Goal: Task Accomplishment & Management: Use online tool/utility

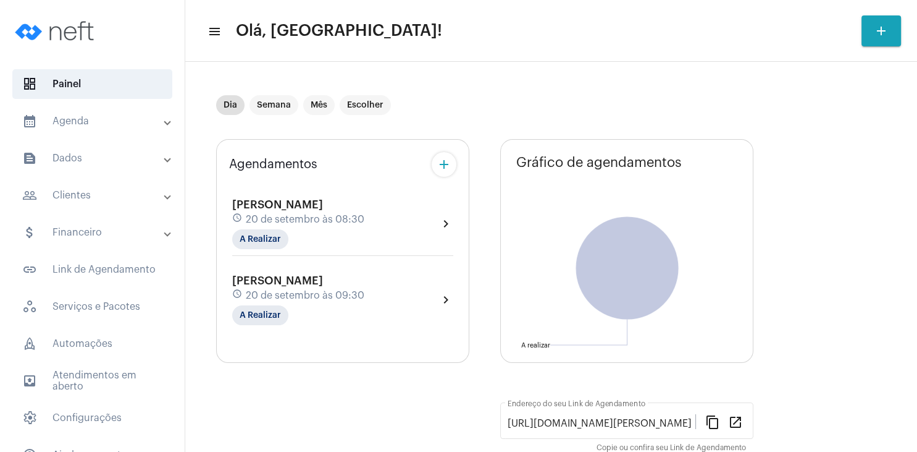
click at [77, 191] on mat-panel-title "people_outline Clientes" at bounding box center [93, 195] width 143 height 15
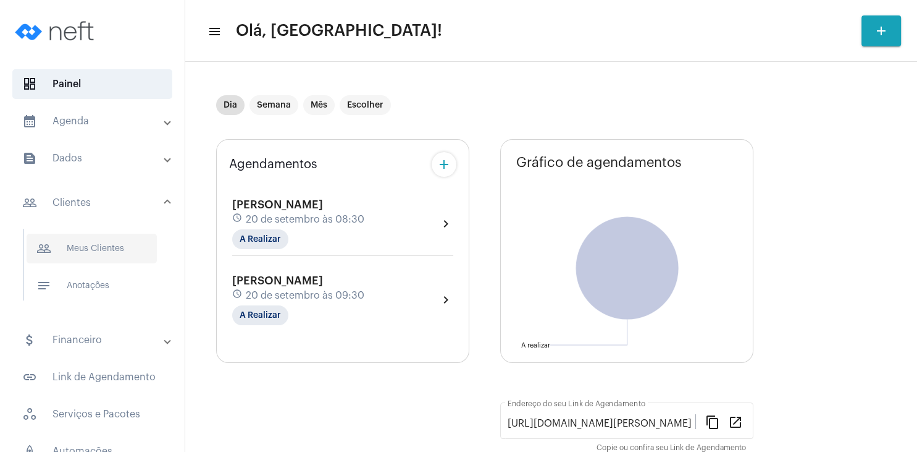
click at [95, 247] on span "people_outline Meus Clientes" at bounding box center [92, 248] width 130 height 30
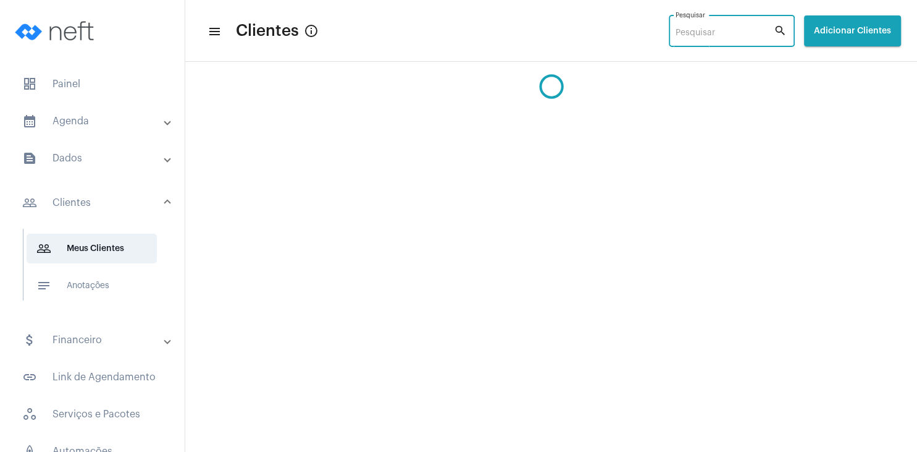
click at [676, 31] on input "Pesquisar" at bounding box center [725, 33] width 98 height 10
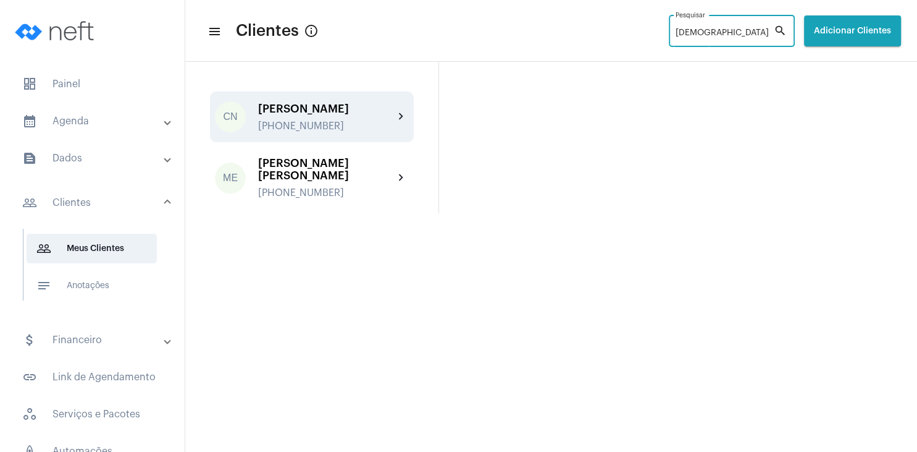
type input "[DEMOGRAPHIC_DATA]"
click at [295, 125] on div "[PHONE_NUMBER]" at bounding box center [326, 125] width 136 height 11
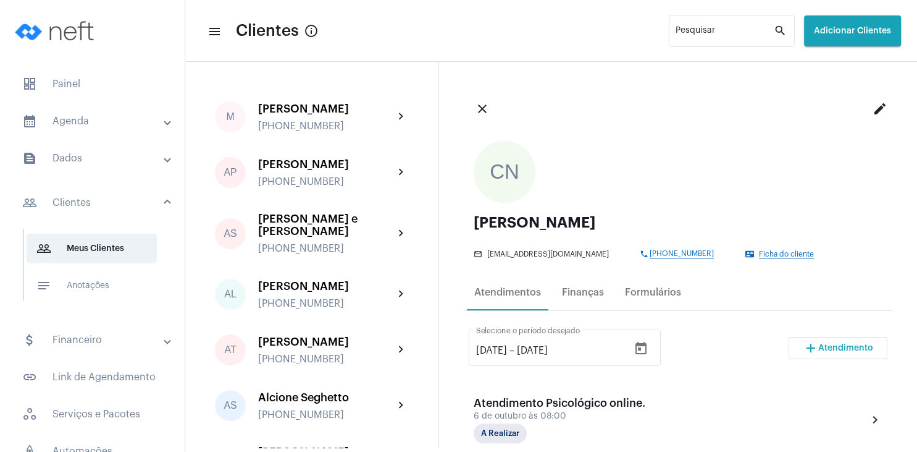
click at [829, 347] on span "Atendimento" at bounding box center [845, 347] width 55 height 9
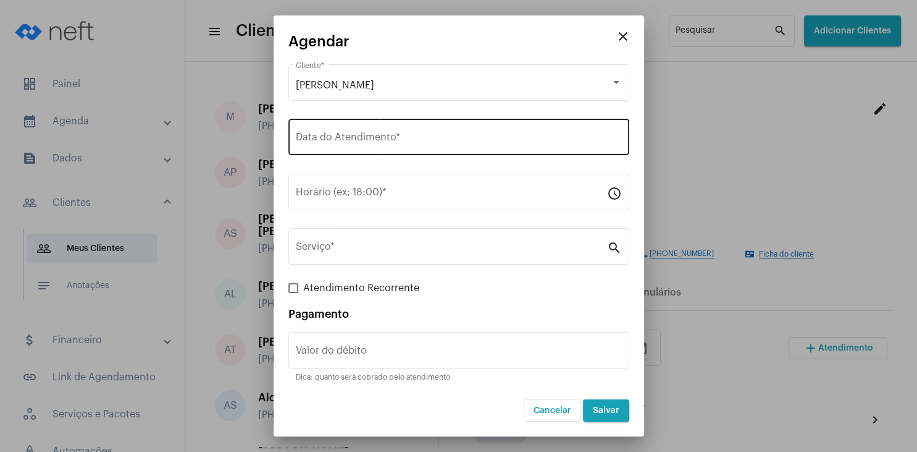
click at [353, 144] on input "Data do Atendimento *" at bounding box center [459, 139] width 326 height 11
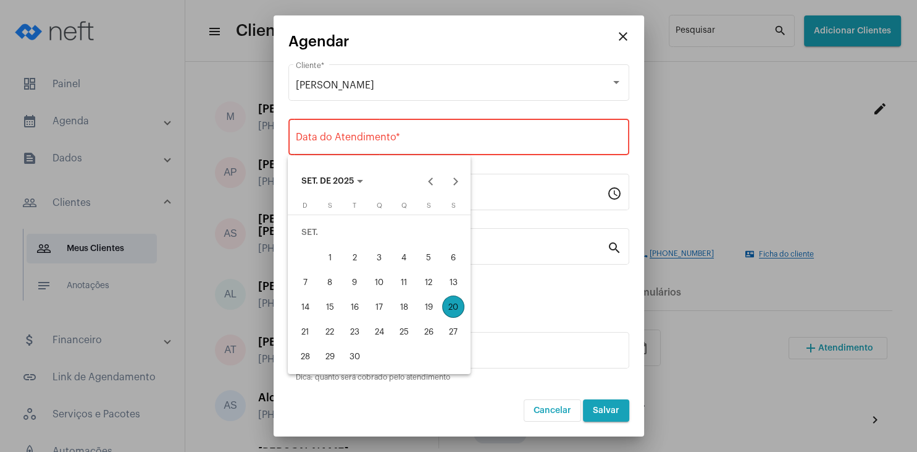
click at [456, 305] on div "20" at bounding box center [453, 306] width 22 height 22
type input "[DATE]"
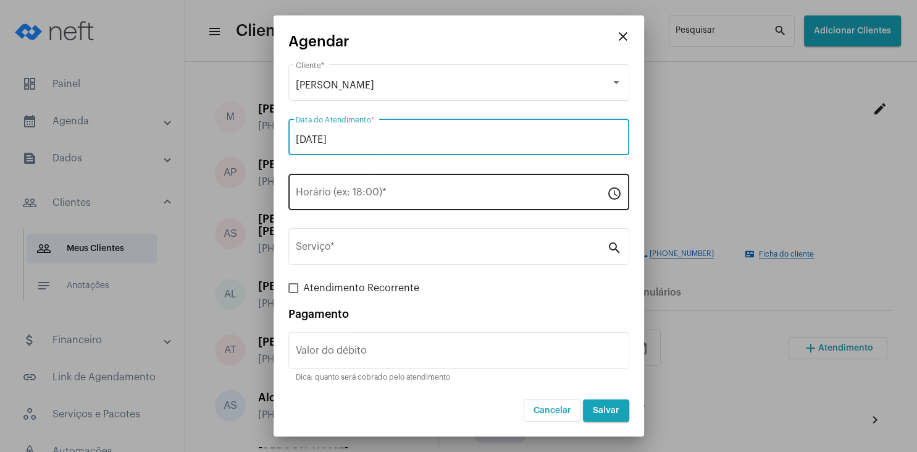
click at [343, 195] on input "Horário (ex: 18:00) *" at bounding box center [451, 194] width 311 height 11
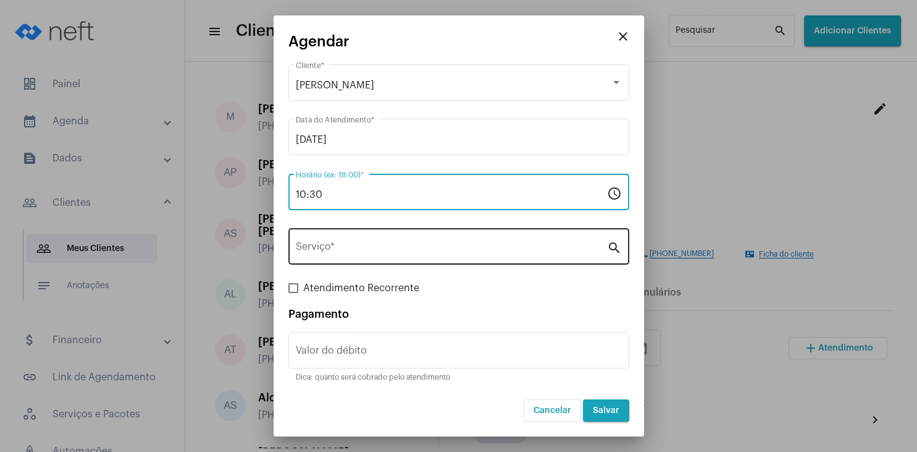
type input "10:30"
click at [349, 251] on input "Serviço *" at bounding box center [451, 248] width 311 height 11
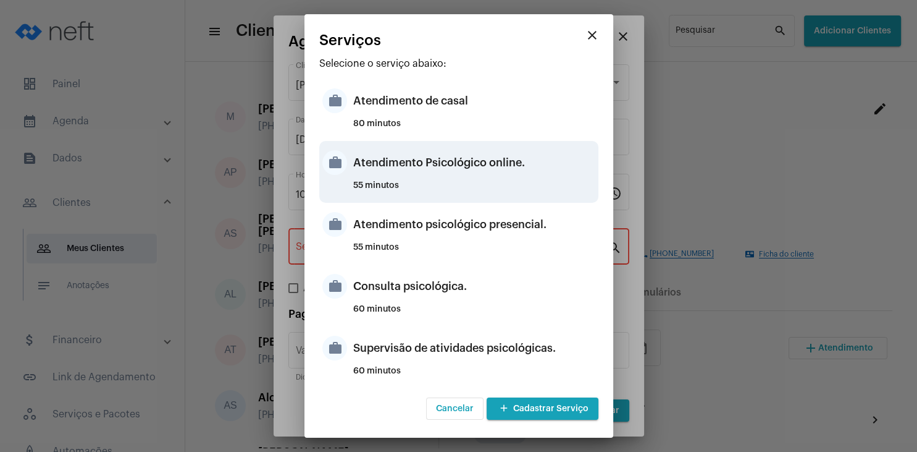
click at [468, 177] on div "Atendimento Psicológico online." at bounding box center [474, 162] width 242 height 37
type input "Atendimento Psicológico online."
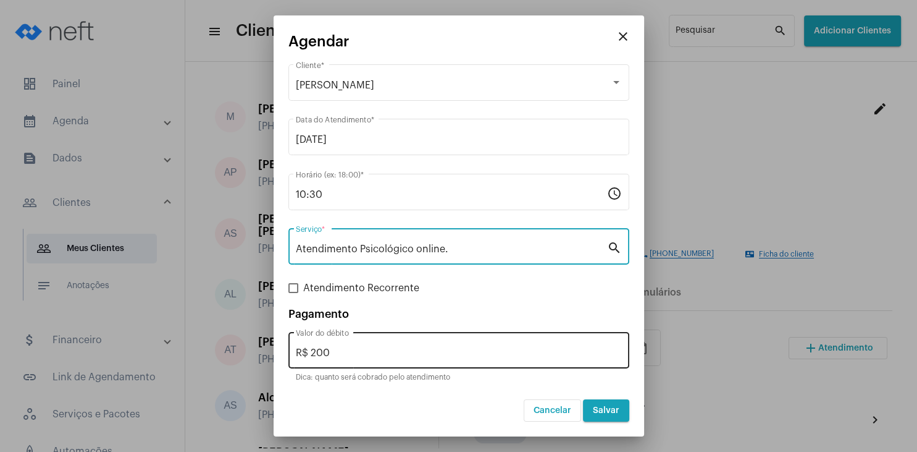
click at [403, 350] on input "R$ 200" at bounding box center [459, 352] width 326 height 11
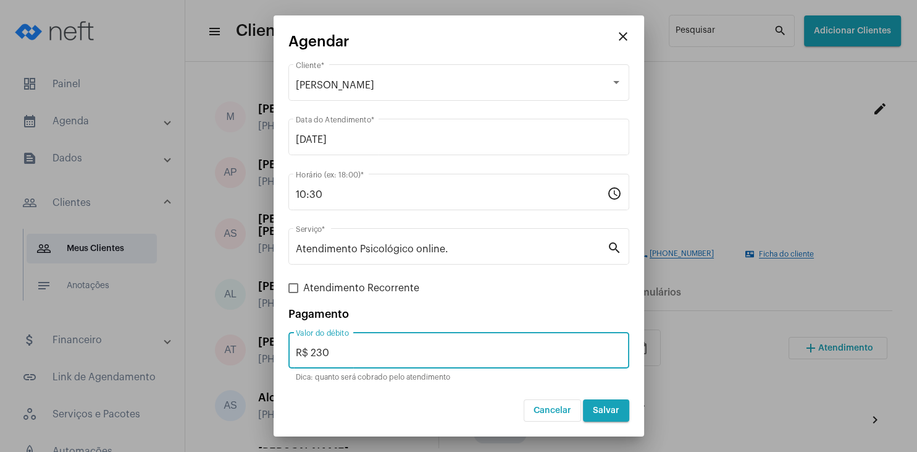
type input "R$ 230"
click at [613, 411] on span "Salvar" at bounding box center [606, 410] width 27 height 9
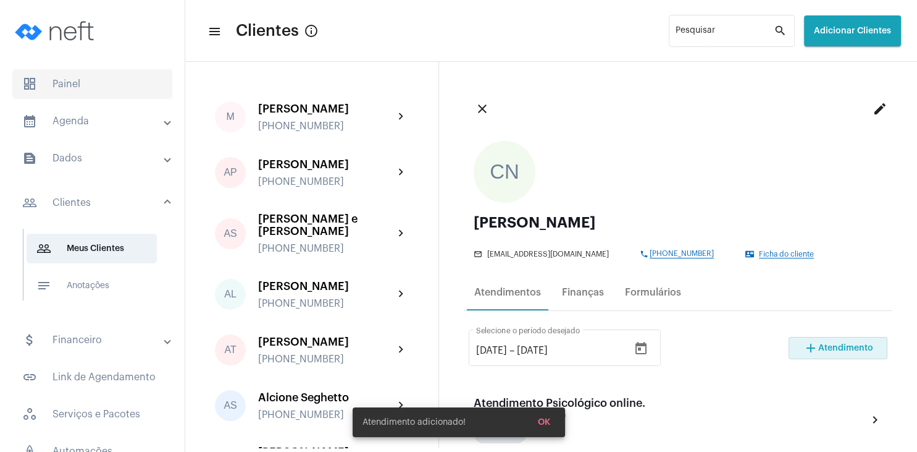
click at [90, 81] on span "dashboard Painel" at bounding box center [92, 84] width 160 height 30
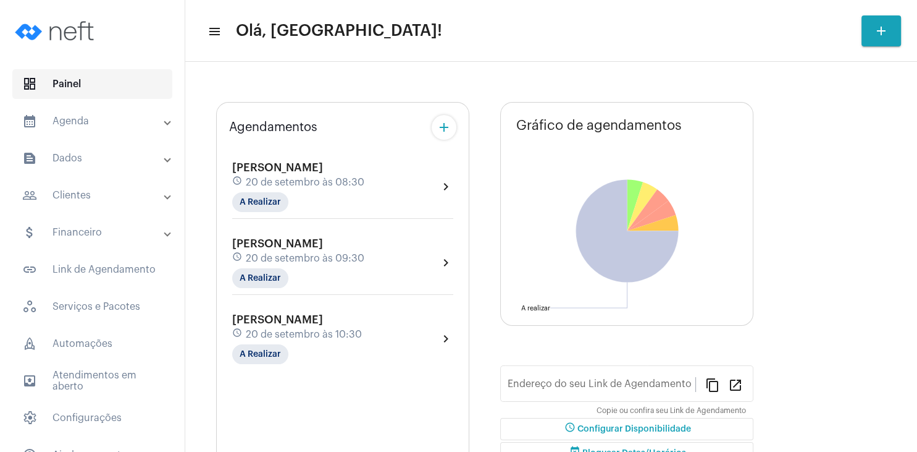
type input "[URL][DOMAIN_NAME][PERSON_NAME]"
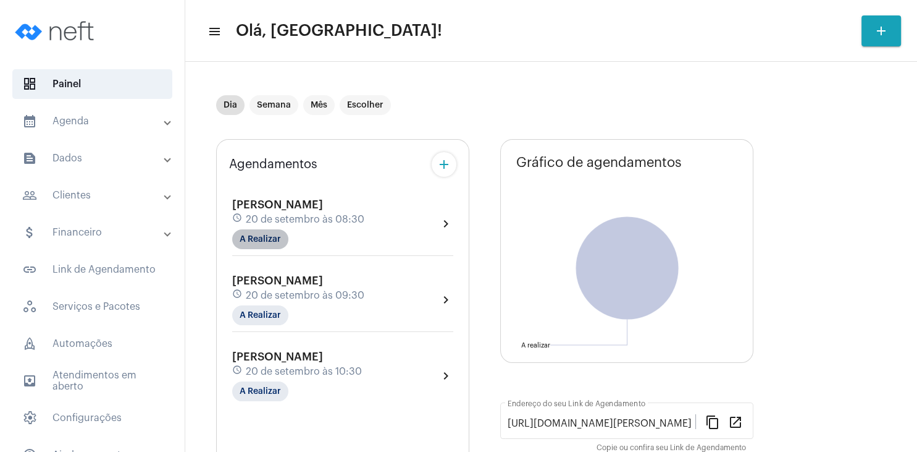
click at [256, 244] on mat-chip "A Realizar" at bounding box center [260, 239] width 56 height 20
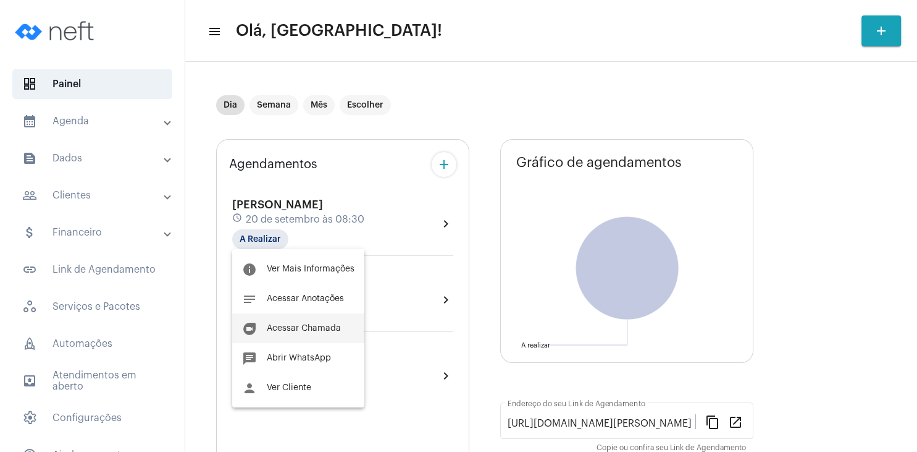
click at [305, 334] on button "duo [PERSON_NAME]" at bounding box center [298, 328] width 132 height 30
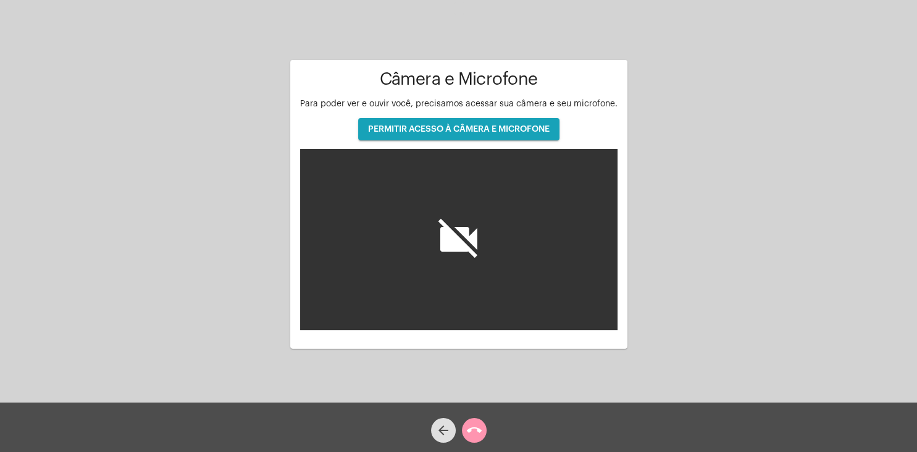
click at [498, 135] on button "PERMITIR ACESSO À CÂMERA E MICROFONE" at bounding box center [458, 129] width 201 height 22
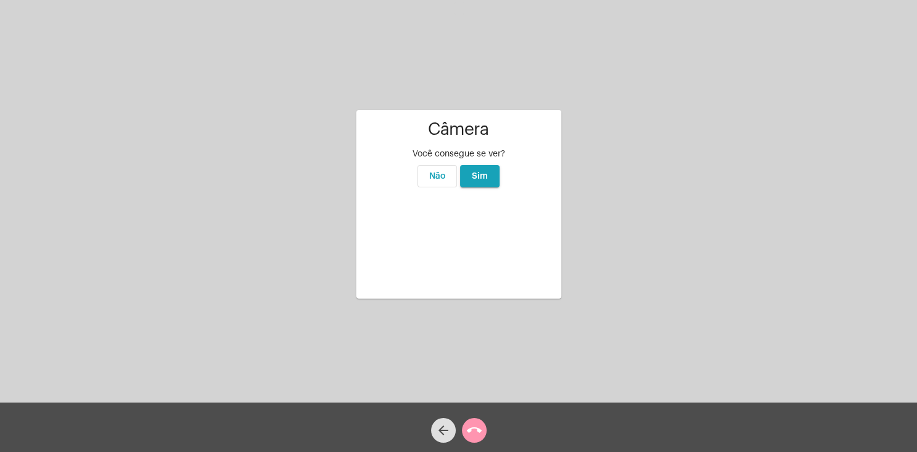
click at [481, 172] on span "Sim" at bounding box center [480, 176] width 16 height 9
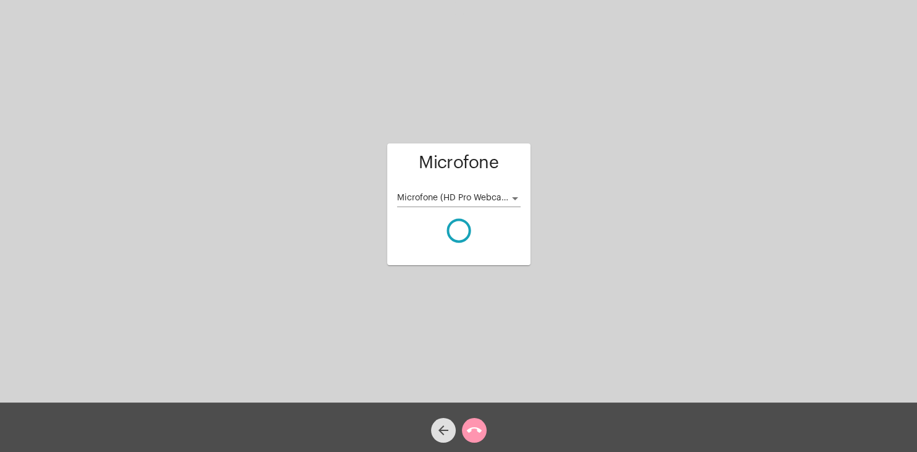
click at [560, 13] on div at bounding box center [458, 8] width 917 height 11
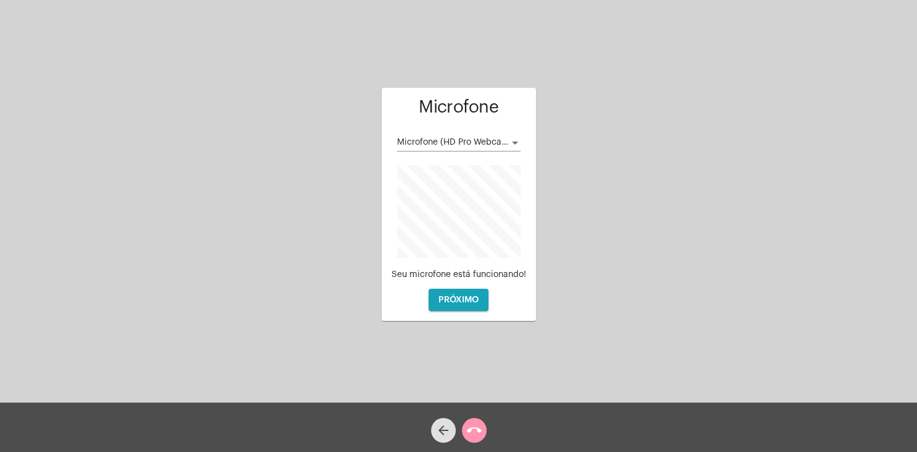
click at [505, 135] on div "Microfone (HD Pro Webcam C920)" at bounding box center [459, 139] width 124 height 24
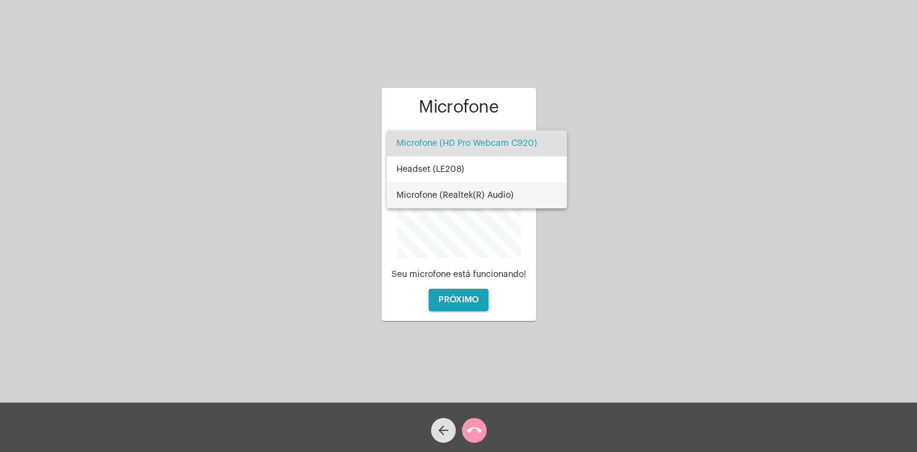
click at [489, 189] on span "Microfone (Realtek(R) Audio)" at bounding box center [477, 195] width 161 height 26
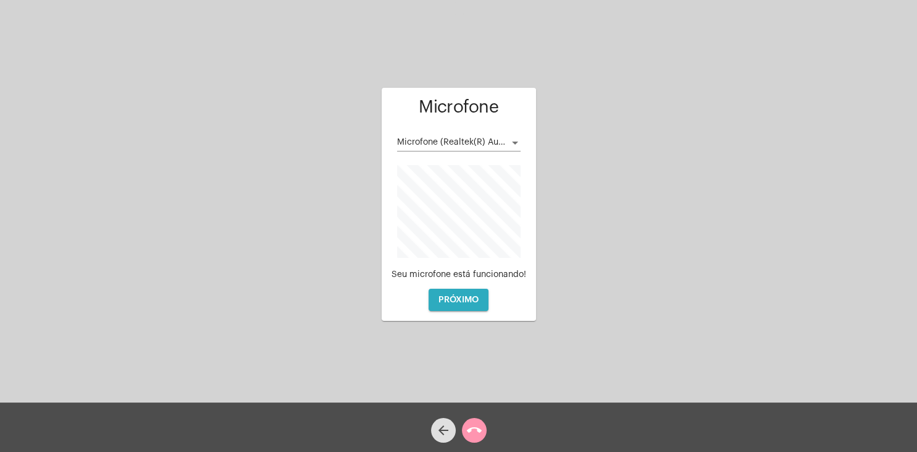
click at [476, 296] on span "PRÓXIMO" at bounding box center [459, 299] width 40 height 9
